Goal: Find specific page/section: Find specific page/section

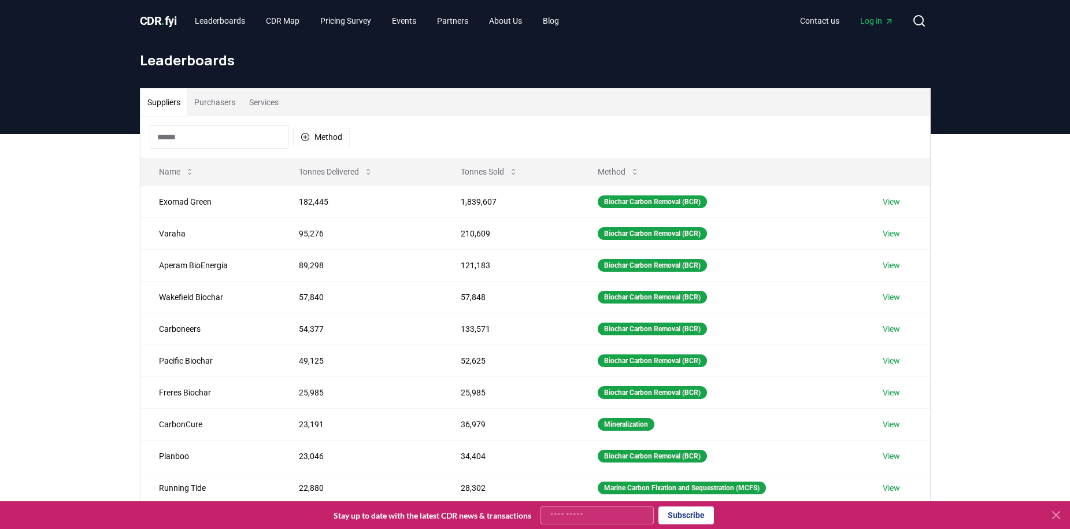
click at [1061, 514] on icon at bounding box center [1056, 515] width 14 height 14
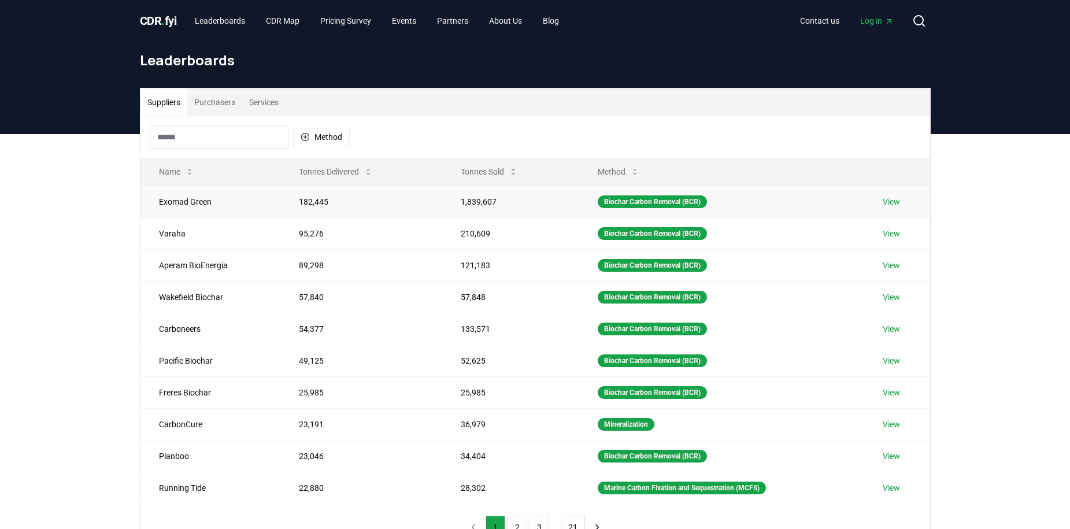
click at [894, 203] on link "View" at bounding box center [890, 202] width 17 height 12
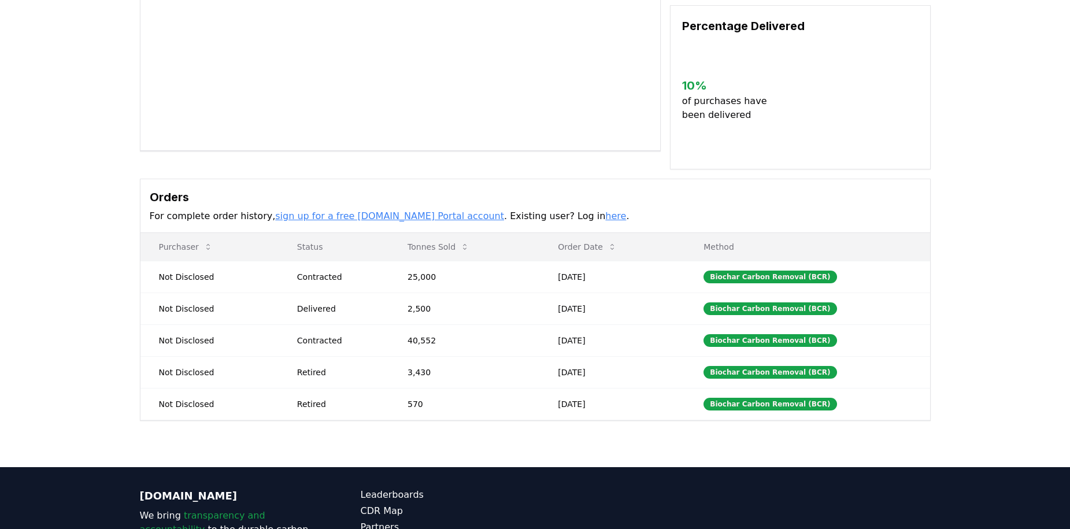
scroll to position [283, 0]
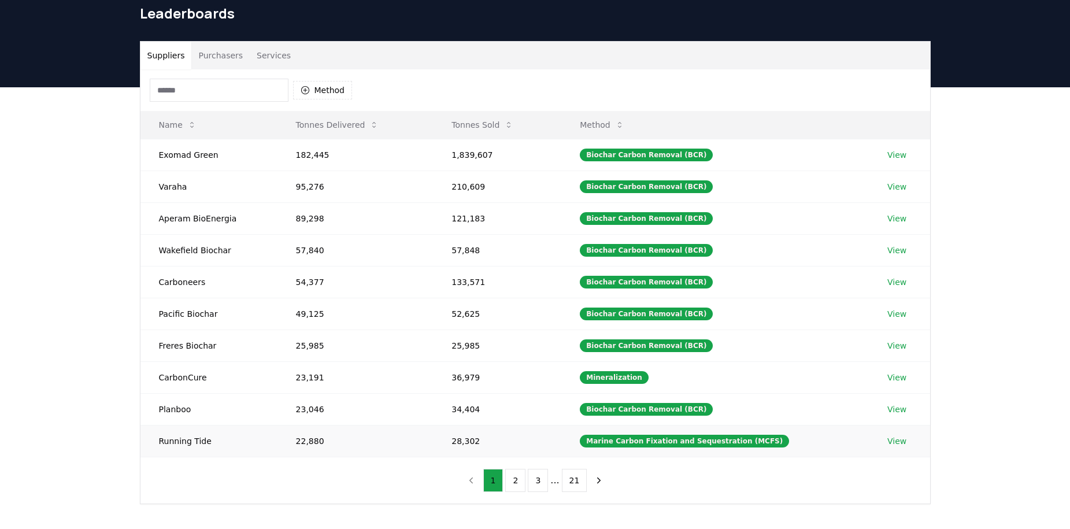
scroll to position [49, 0]
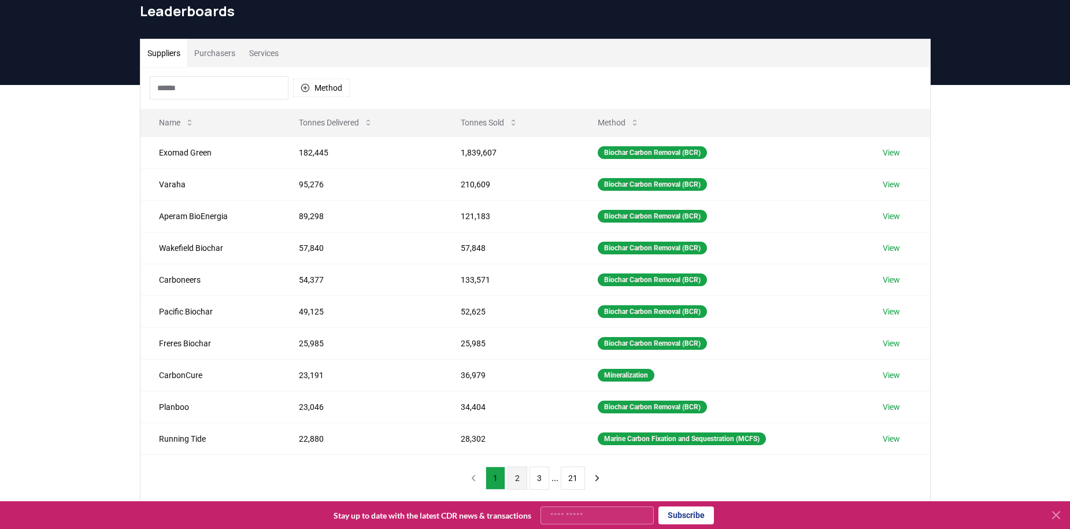
click at [522, 482] on button "2" at bounding box center [517, 477] width 20 height 23
